Goal: Transaction & Acquisition: Purchase product/service

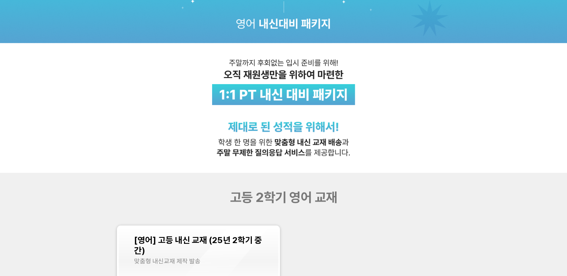
scroll to position [187, 0]
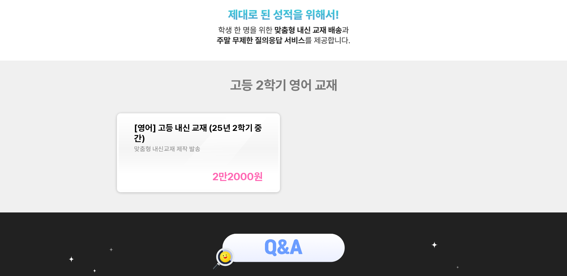
click at [240, 167] on div "[영어] 고등 내신 교재 (25년 2학기 중간) 맞춤형 내신교재 제작 발송 2만2000 원" at bounding box center [198, 153] width 128 height 60
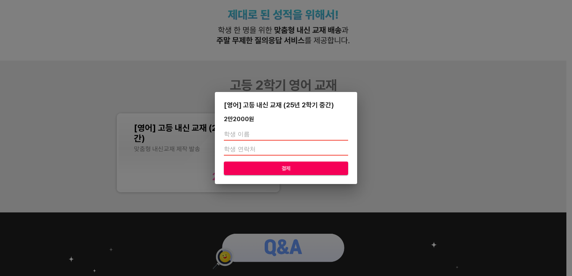
click at [237, 136] on input "text" at bounding box center [286, 135] width 124 height 12
type input "[PERSON_NAME]"
type input "01058007853"
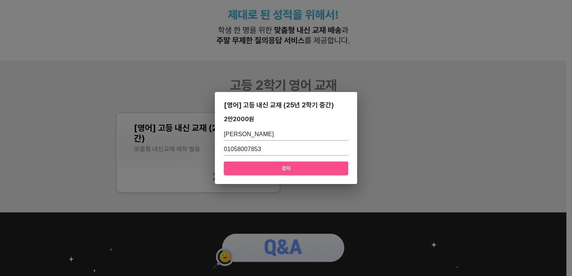
click at [281, 169] on span "결제" at bounding box center [286, 168] width 112 height 9
